Goal: Complete application form

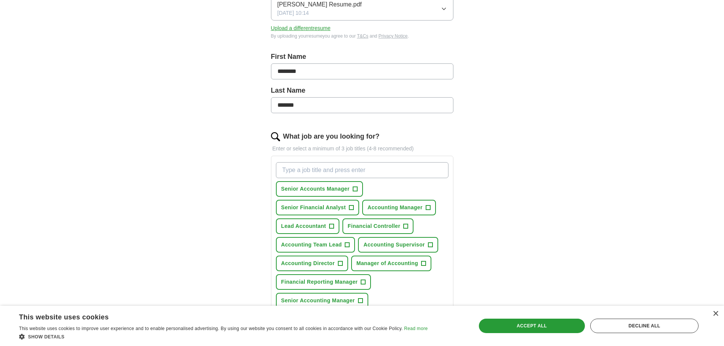
scroll to position [152, 0]
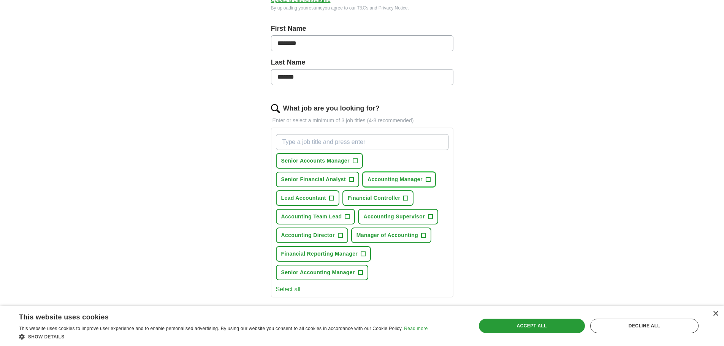
click at [427, 177] on span "+" at bounding box center [427, 180] width 5 height 6
click at [404, 199] on span "+" at bounding box center [405, 198] width 5 height 6
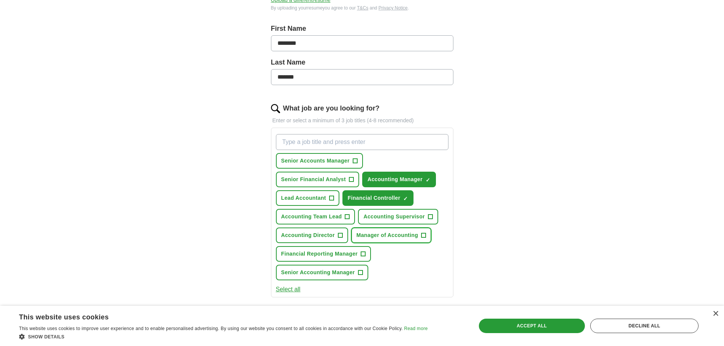
drag, startPoint x: 424, startPoint y: 234, endPoint x: 356, endPoint y: 234, distance: 68.0
click at [424, 234] on span "+" at bounding box center [423, 235] width 5 height 6
click at [341, 233] on span "+" at bounding box center [340, 235] width 5 height 6
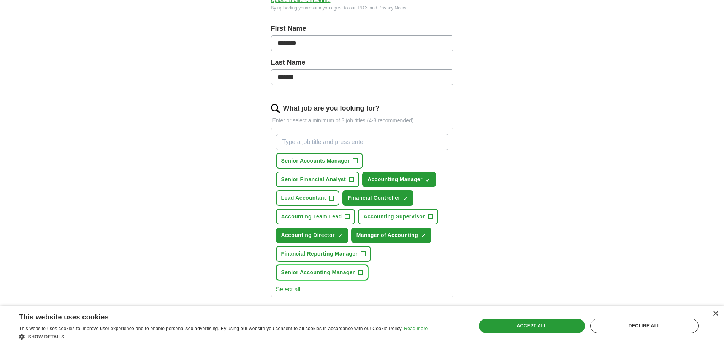
click at [362, 274] on span "+" at bounding box center [360, 273] width 5 height 6
click at [330, 142] on input "What job are you looking for?" at bounding box center [362, 142] width 172 height 16
type input "Assistant Controller"
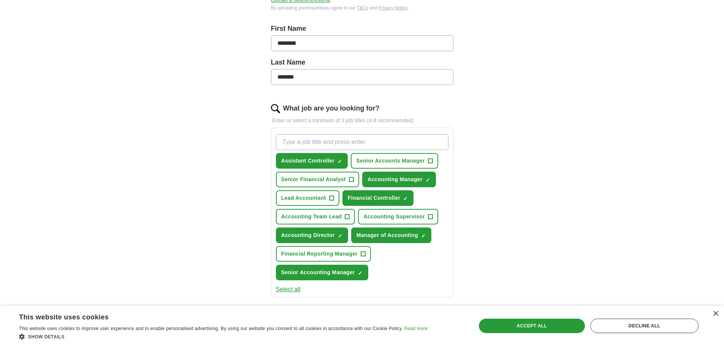
click at [359, 148] on input "What job are you looking for?" at bounding box center [362, 142] width 172 height 16
type input "Controller"
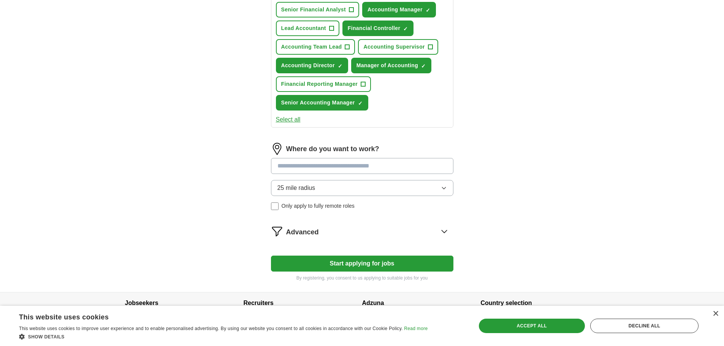
scroll to position [342, 0]
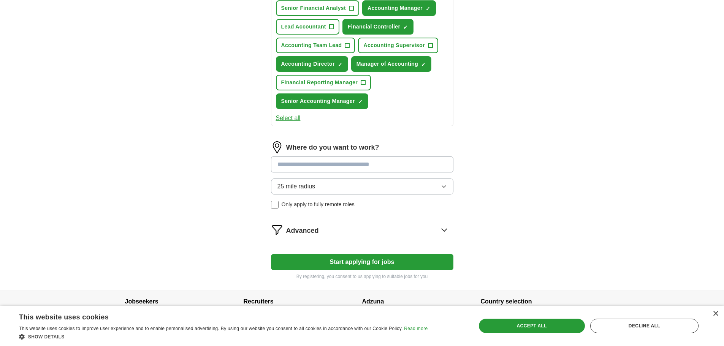
click at [376, 165] on input at bounding box center [362, 164] width 182 height 16
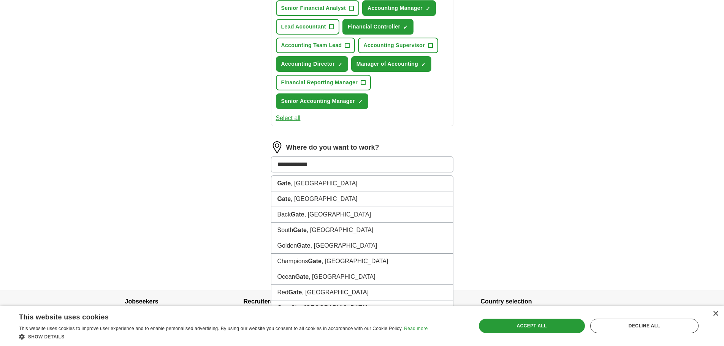
type input "**********"
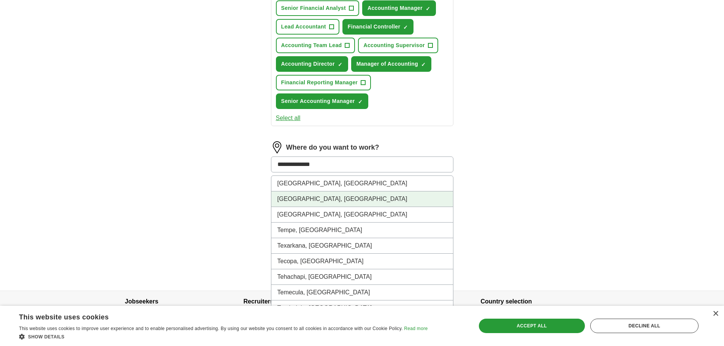
click at [385, 199] on li "[GEOGRAPHIC_DATA], [GEOGRAPHIC_DATA]" at bounding box center [362, 199] width 182 height 16
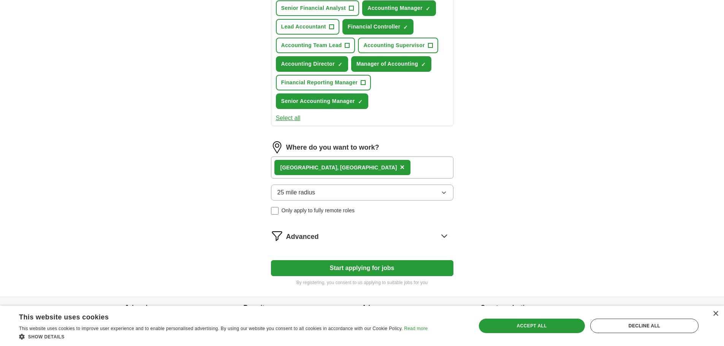
click at [316, 199] on button "25 mile radius" at bounding box center [362, 193] width 182 height 16
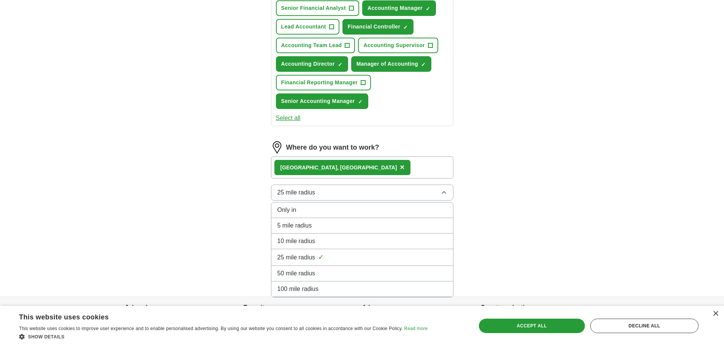
click at [338, 287] on div "100 mile radius" at bounding box center [361, 288] width 169 height 9
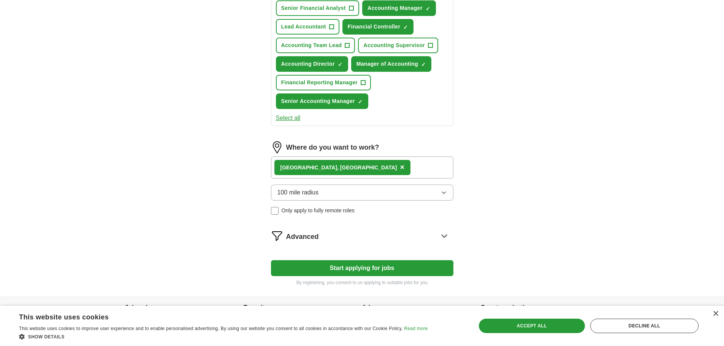
click at [323, 213] on span "Only apply to fully remote roles" at bounding box center [317, 211] width 73 height 8
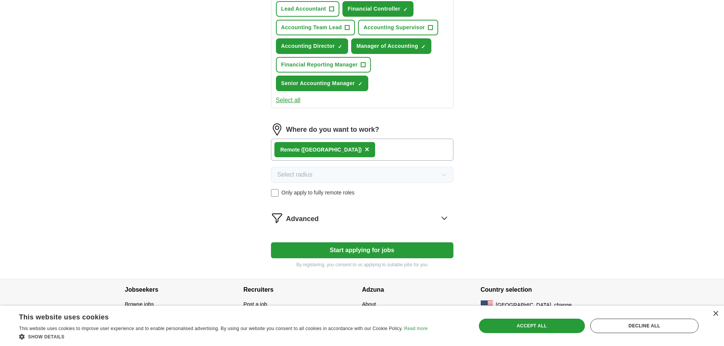
scroll to position [369, 0]
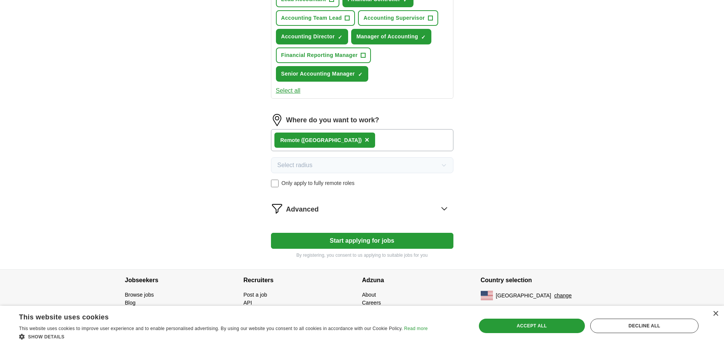
click at [444, 211] on icon at bounding box center [444, 208] width 12 height 12
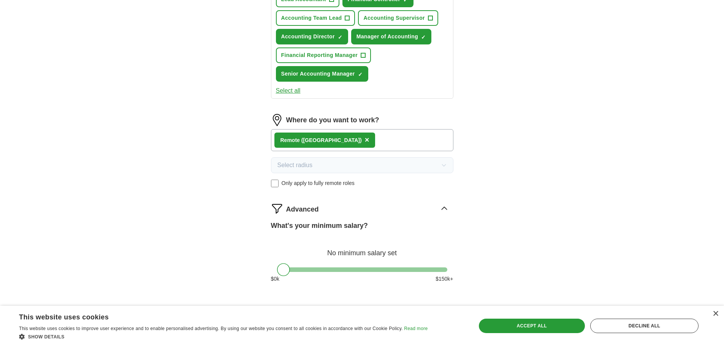
click at [369, 271] on div at bounding box center [362, 269] width 170 height 5
drag, startPoint x: 369, startPoint y: 271, endPoint x: 396, endPoint y: 271, distance: 26.6
click at [396, 271] on div at bounding box center [395, 269] width 13 height 13
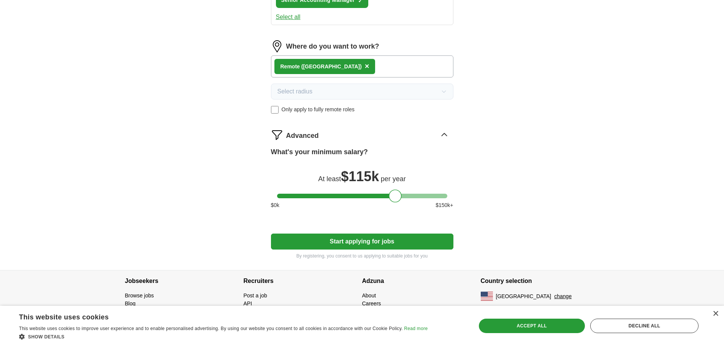
scroll to position [444, 0]
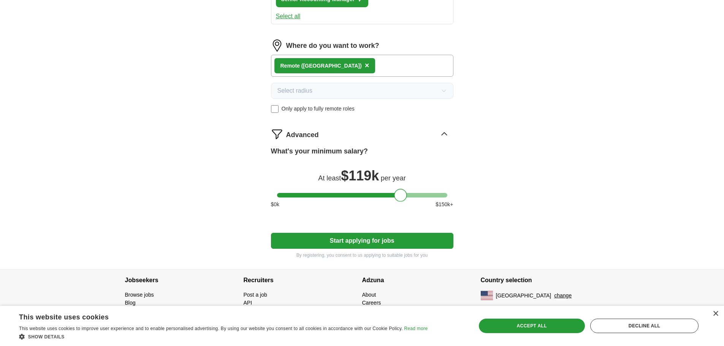
drag, startPoint x: 394, startPoint y: 194, endPoint x: 400, endPoint y: 194, distance: 5.3
click at [400, 194] on div at bounding box center [400, 195] width 13 height 13
click at [400, 197] on div at bounding box center [401, 195] width 13 height 13
click at [438, 238] on button "Start applying for jobs" at bounding box center [362, 241] width 182 height 16
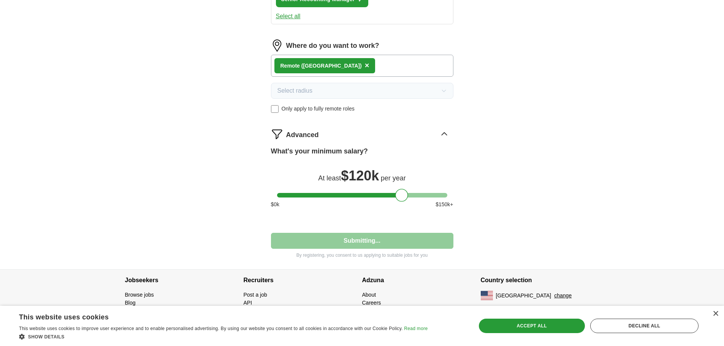
select select "**"
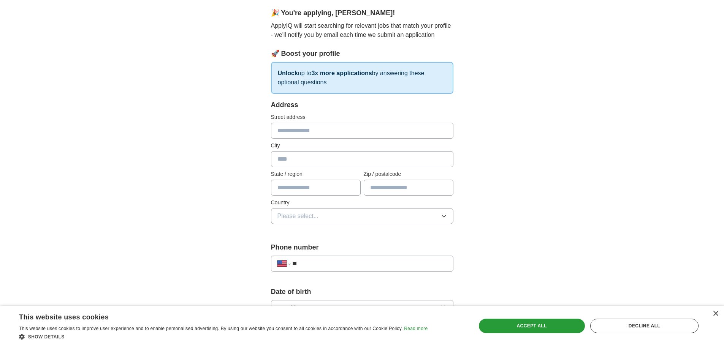
scroll to position [76, 0]
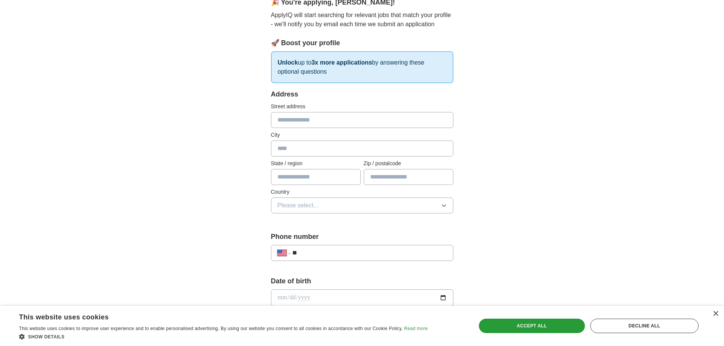
click at [337, 122] on input "text" at bounding box center [362, 120] width 182 height 16
type input "**********"
type input "*****"
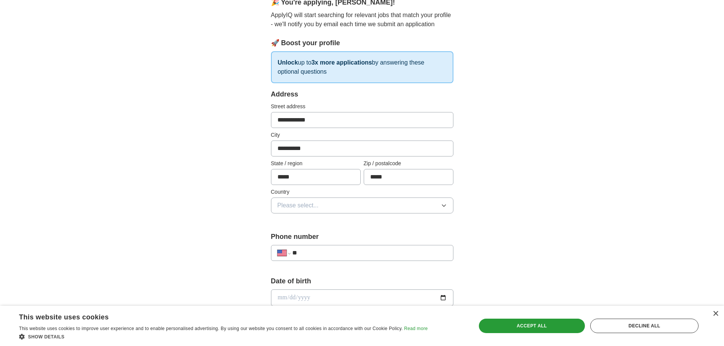
click at [331, 201] on button "Please select..." at bounding box center [362, 206] width 182 height 16
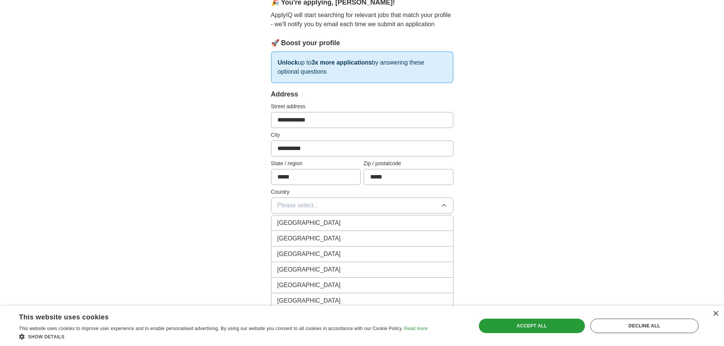
click at [314, 238] on div "[GEOGRAPHIC_DATA]" at bounding box center [361, 238] width 169 height 9
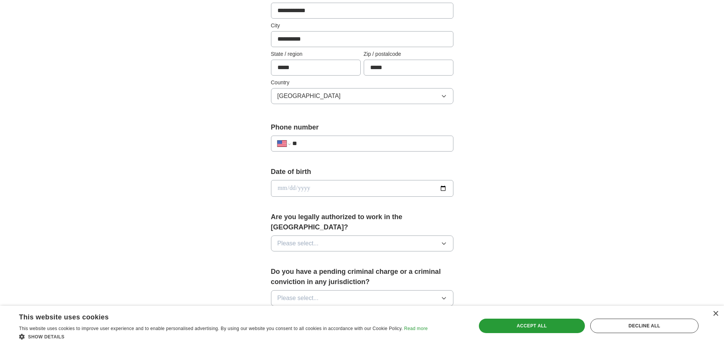
scroll to position [190, 0]
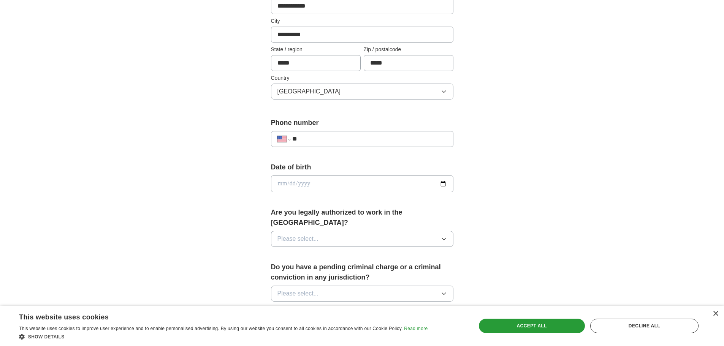
click at [310, 142] on input "**" at bounding box center [369, 138] width 154 height 9
type input "**********"
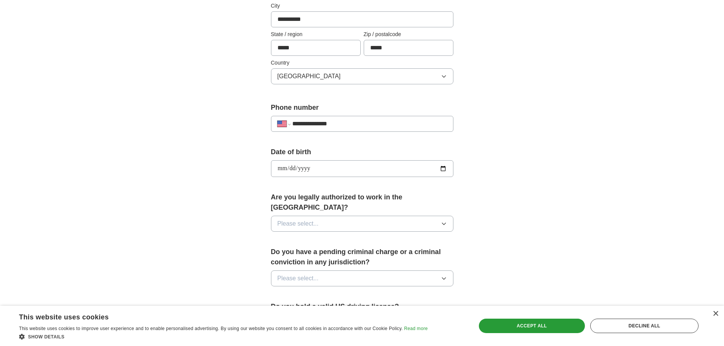
click at [386, 216] on button "Please select..." at bounding box center [362, 224] width 182 height 16
click at [375, 237] on div "Yes" at bounding box center [361, 241] width 169 height 9
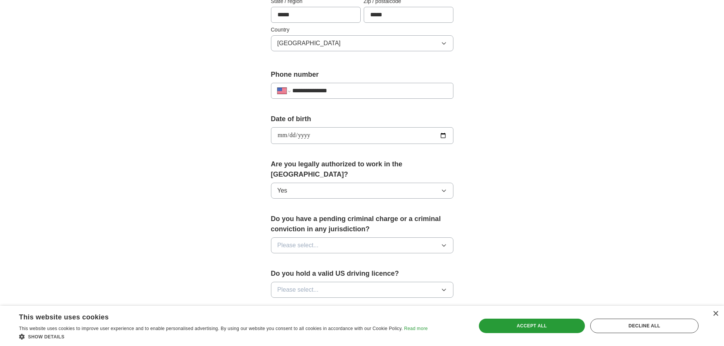
scroll to position [281, 0]
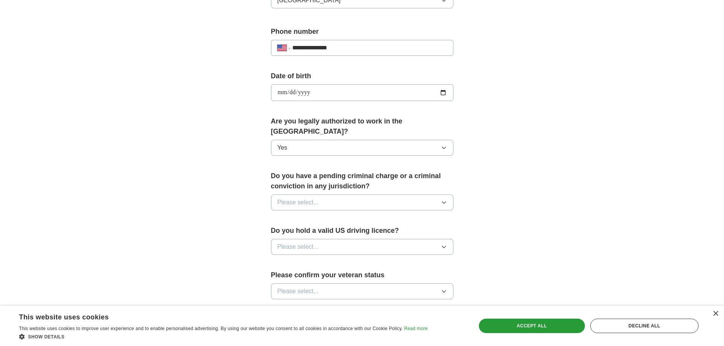
click at [340, 194] on button "Please select..." at bounding box center [362, 202] width 182 height 16
click at [334, 231] on div "No" at bounding box center [361, 235] width 169 height 9
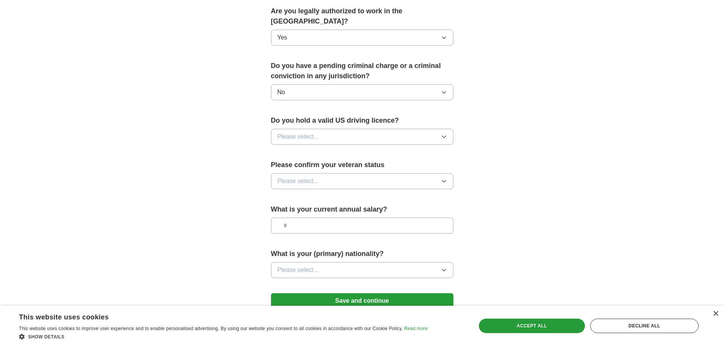
scroll to position [395, 0]
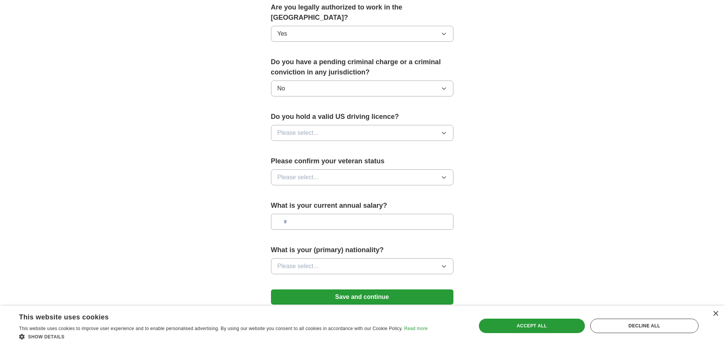
click at [302, 128] on span "Please select..." at bounding box center [297, 132] width 41 height 9
click at [303, 146] on div "Yes" at bounding box center [361, 150] width 169 height 9
click at [337, 169] on button "Please select..." at bounding box center [362, 177] width 182 height 16
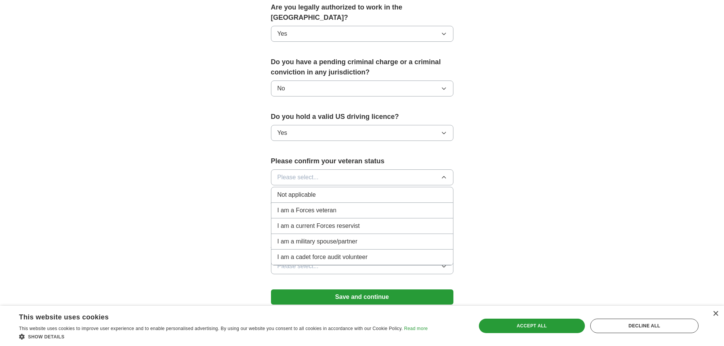
click at [352, 190] on div "Not applicable" at bounding box center [361, 194] width 169 height 9
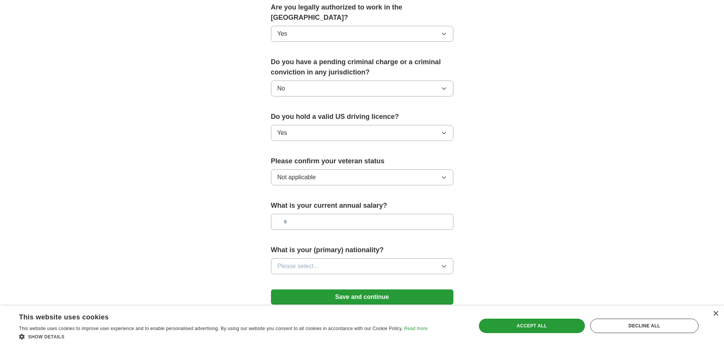
click at [378, 214] on input "text" at bounding box center [362, 222] width 182 height 16
type input "********"
click at [386, 258] on button "Please select..." at bounding box center [362, 266] width 182 height 16
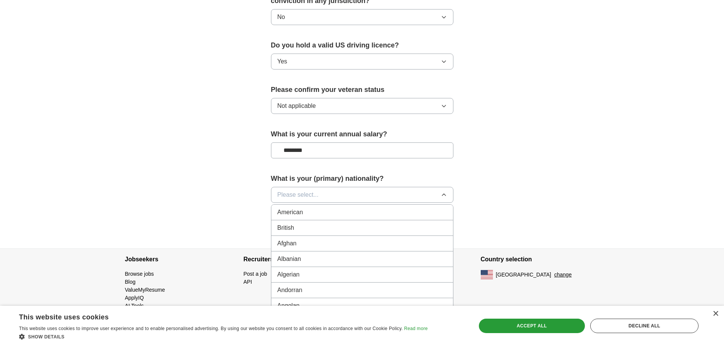
click at [351, 207] on li "American" at bounding box center [362, 213] width 182 height 16
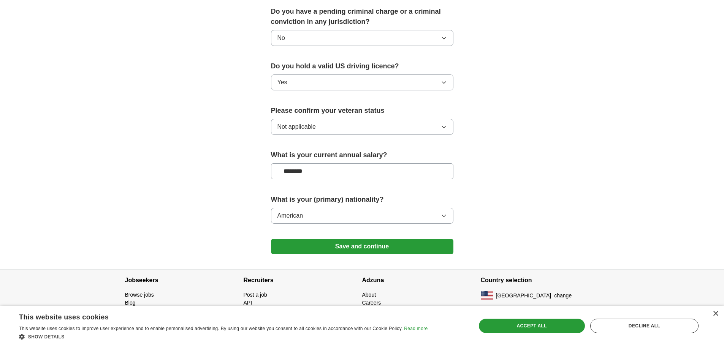
scroll to position [435, 0]
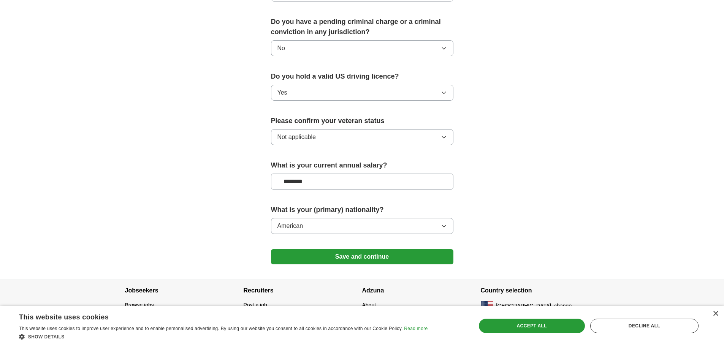
click at [368, 251] on button "Save and continue" at bounding box center [362, 256] width 182 height 15
